Goal: Information Seeking & Learning: Learn about a topic

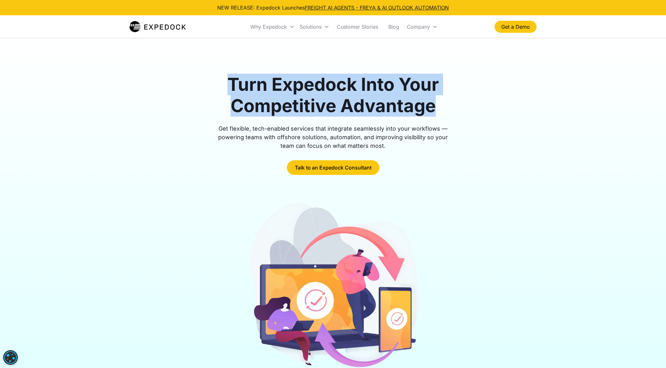
drag, startPoint x: 249, startPoint y: 82, endPoint x: 451, endPoint y: 112, distance: 204.3
click at [451, 112] on h1 "Turn Expedock Into Your Competitive Advantage" at bounding box center [333, 95] width 244 height 43
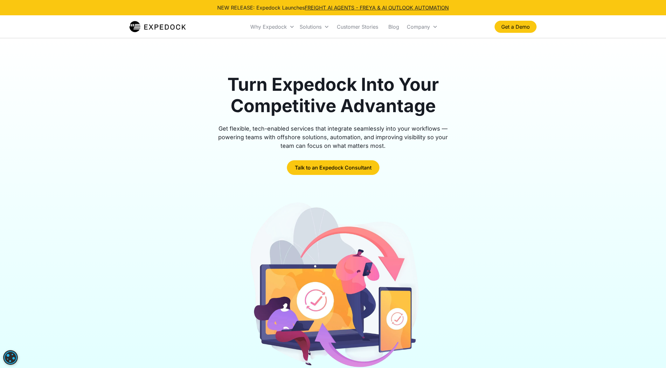
click at [229, 126] on div "Get flexible, tech-enabled services that integrate seamlessly into your workflo…" at bounding box center [333, 137] width 244 height 26
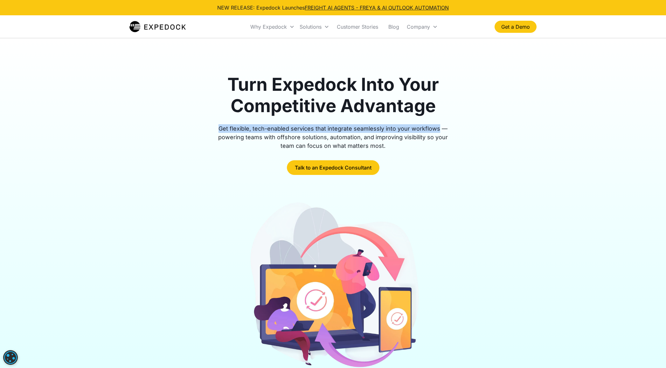
copy div "Get flexible, tech-enabled services that integrate seamlessly into your workflo…"
drag, startPoint x: 217, startPoint y: 131, endPoint x: 438, endPoint y: 131, distance: 221.2
click at [438, 131] on div "Get flexible, tech-enabled services that integrate seamlessly into your workflo…" at bounding box center [333, 137] width 244 height 26
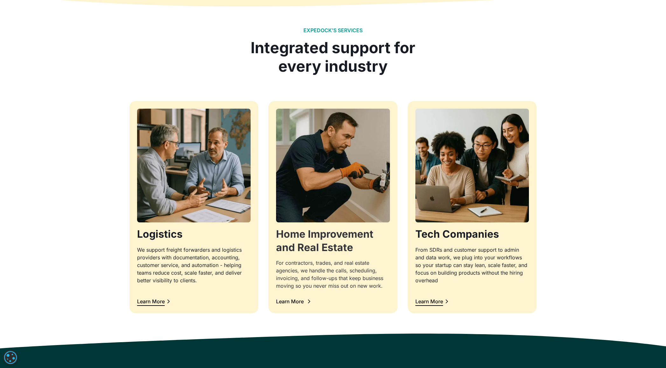
scroll to position [553, 0]
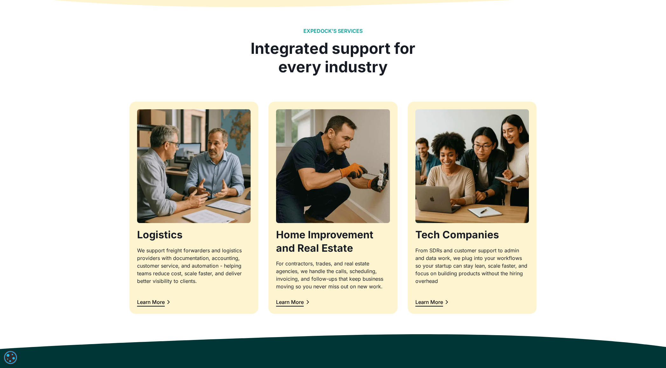
click at [412, 78] on div at bounding box center [333, 88] width 407 height 25
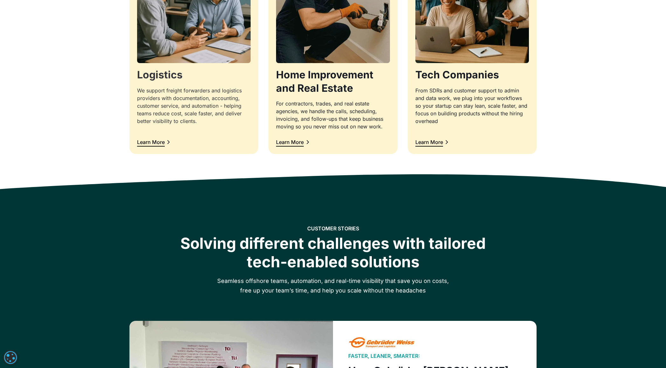
scroll to position [565, 0]
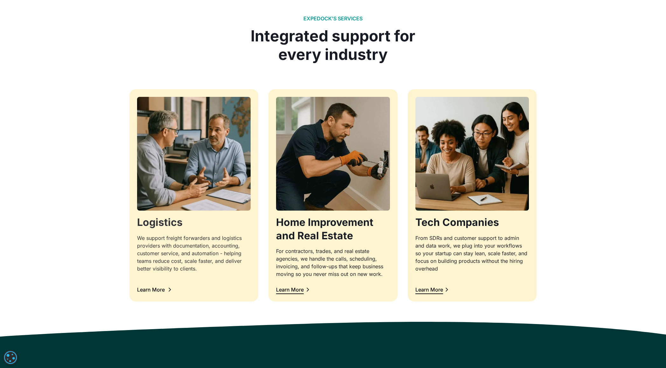
click at [153, 244] on div "We support freight forwarders and logistics providers with documentation, accou…" at bounding box center [194, 253] width 114 height 38
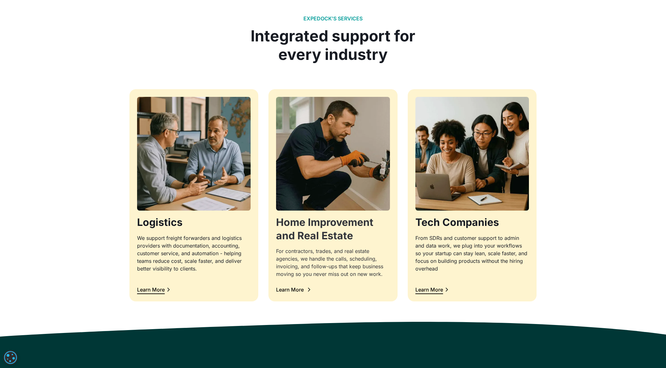
scroll to position [549, 0]
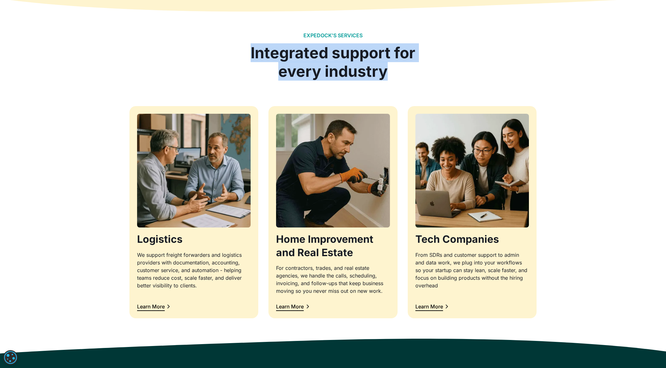
drag, startPoint x: 397, startPoint y: 70, endPoint x: 249, endPoint y: 55, distance: 149.4
click at [249, 55] on div "Integrated support for every industry" at bounding box center [333, 62] width 175 height 37
copy div "Integrated support for every industry"
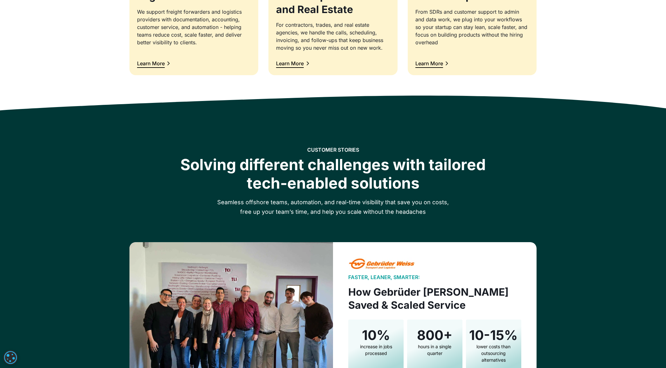
scroll to position [735, 0]
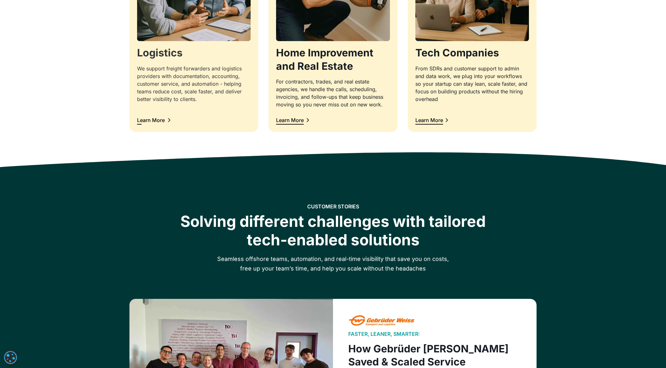
click at [159, 120] on div "Learn More" at bounding box center [151, 119] width 28 height 5
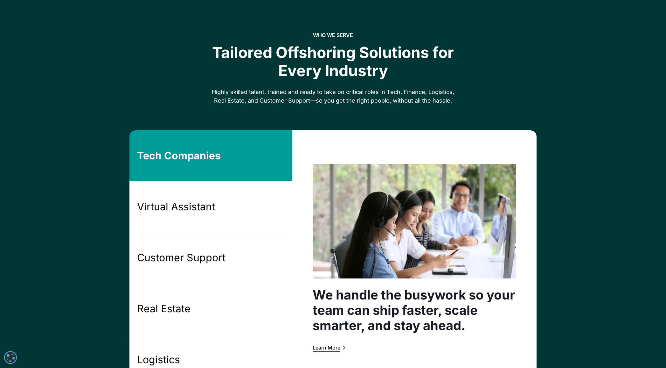
scroll to position [284, 0]
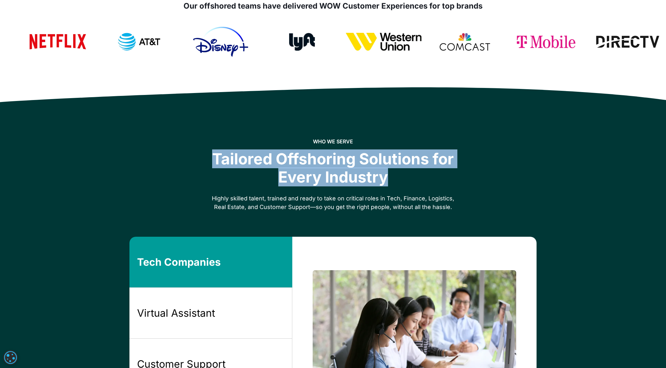
drag, startPoint x: 214, startPoint y: 151, endPoint x: 430, endPoint y: 184, distance: 218.5
click at [430, 184] on div "Tailored Offshoring Solutions for Every Industry" at bounding box center [333, 168] width 244 height 37
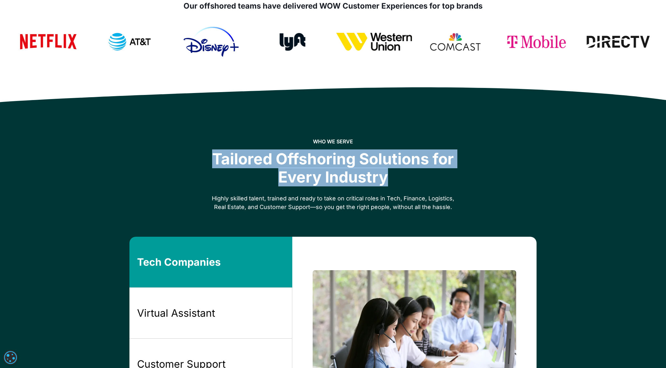
copy div "Tailored Offshoring Solutions for Every Industry"
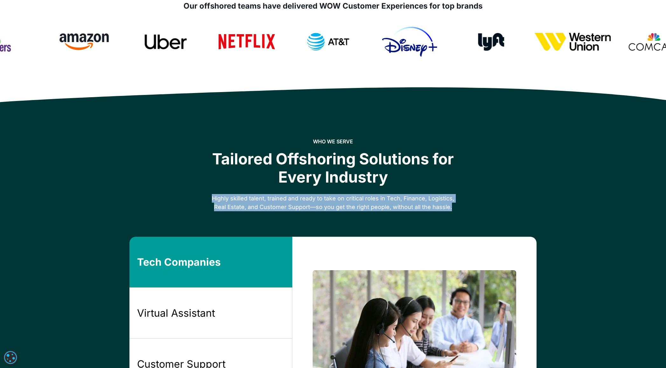
drag, startPoint x: 285, startPoint y: 197, endPoint x: 473, endPoint y: 203, distance: 187.8
click at [473, 203] on div "who we serve Tailored Offshoring Solutions for Every Industry Highly skilled ta…" at bounding box center [333, 174] width 407 height 73
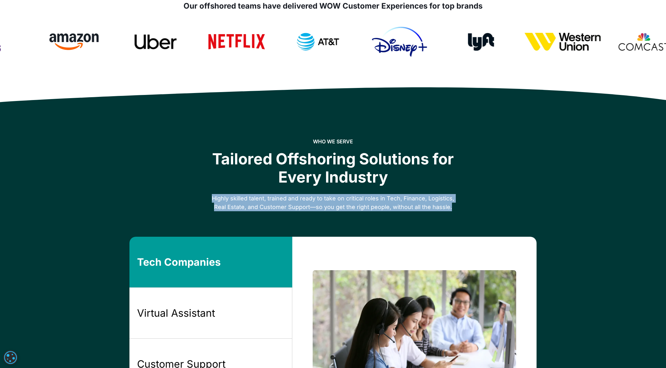
copy div "Highly skilled talent, trained and ready to take on critical roles in Tech, Fin…"
